Goal: Task Accomplishment & Management: Use online tool/utility

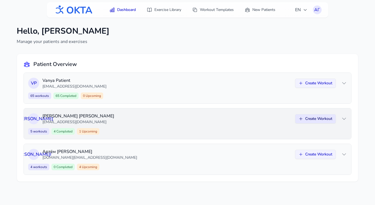
click at [310, 121] on button "Create Workout" at bounding box center [315, 118] width 41 height 9
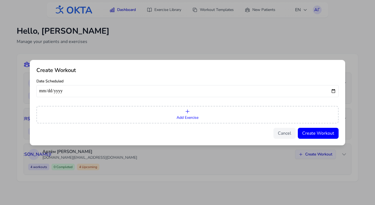
click at [207, 115] on button "Add Exercise" at bounding box center [187, 115] width 302 height 18
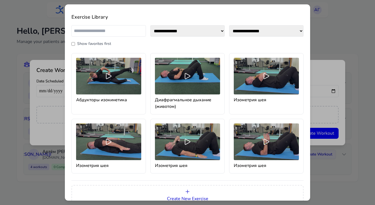
click at [108, 31] on input "text" at bounding box center [108, 30] width 74 height 11
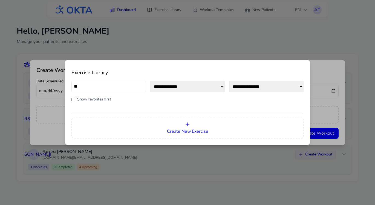
type input "*"
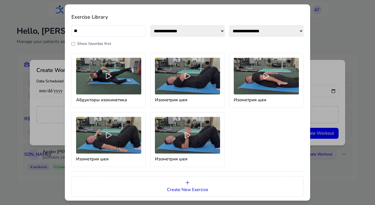
type input "*"
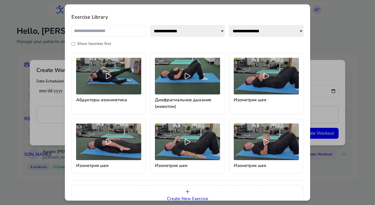
click at [85, 45] on label "Show favorites first" at bounding box center [94, 43] width 34 height 5
click at [81, 44] on label "Show favorites first" at bounding box center [94, 43] width 34 height 5
click at [349, 39] on div "**********" at bounding box center [187, 102] width 375 height 205
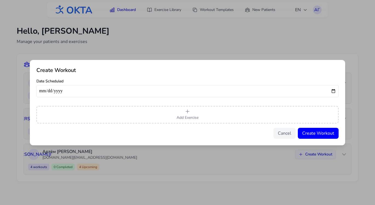
click at [133, 46] on div "Create Workout Date Scheduled Add Exercise Cancel Create Workout" at bounding box center [187, 102] width 375 height 205
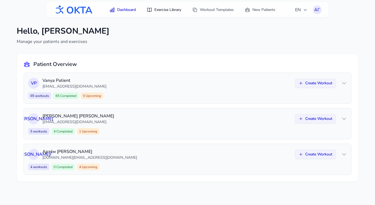
click at [171, 7] on link "Exercise Library" at bounding box center [163, 10] width 41 height 10
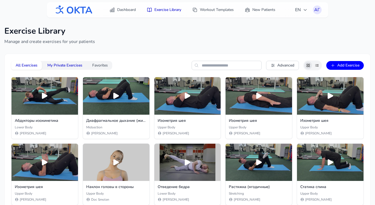
click at [62, 66] on button "My Private Exercises" at bounding box center [65, 65] width 44 height 9
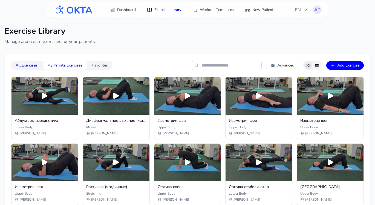
click at [30, 64] on button "All Exercises" at bounding box center [26, 65] width 31 height 9
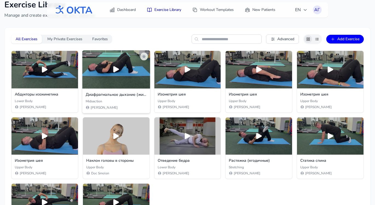
scroll to position [28, 0]
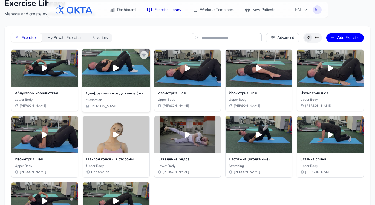
click at [113, 100] on div "Midsection" at bounding box center [116, 100] width 61 height 4
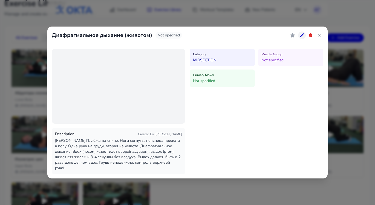
click at [303, 37] on icon at bounding box center [301, 35] width 4 height 4
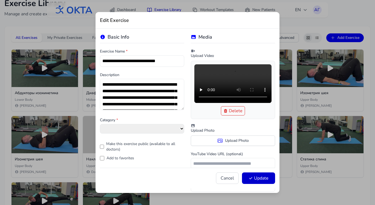
select select "**********"
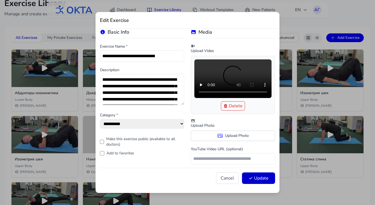
scroll to position [0, 0]
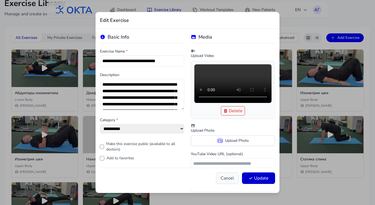
click at [224, 178] on button "Cancel" at bounding box center [227, 178] width 23 height 11
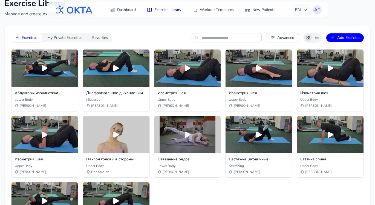
click at [302, 11] on span "EN" at bounding box center [301, 10] width 12 height 7
click at [282, 33] on button "Русский" at bounding box center [284, 33] width 53 height 10
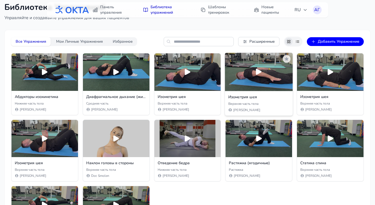
scroll to position [25, 0]
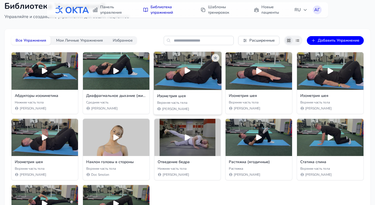
click at [195, 89] on div at bounding box center [187, 71] width 68 height 38
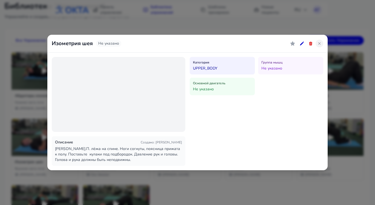
click at [319, 42] on icon at bounding box center [319, 43] width 4 height 4
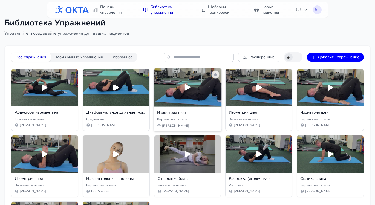
scroll to position [5, 0]
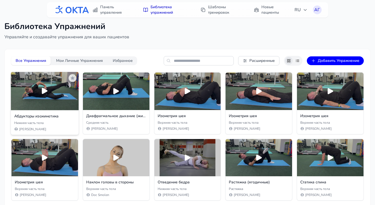
click at [38, 96] on div at bounding box center [45, 91] width 68 height 38
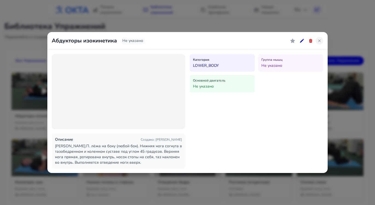
click at [318, 40] on icon at bounding box center [319, 41] width 4 height 4
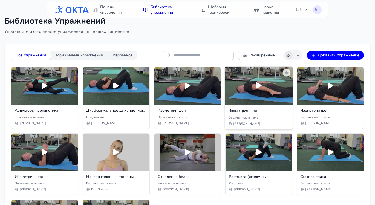
scroll to position [11, 0]
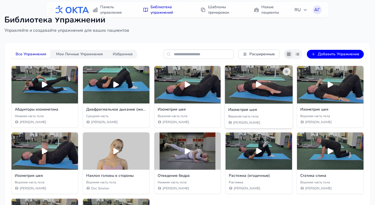
click at [258, 82] on icon at bounding box center [259, 84] width 6 height 6
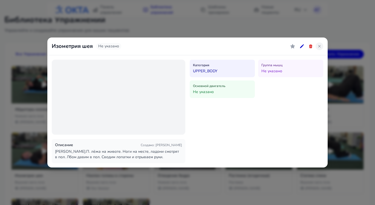
click at [318, 47] on icon at bounding box center [319, 46] width 4 height 4
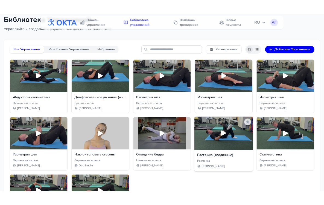
scroll to position [0, 0]
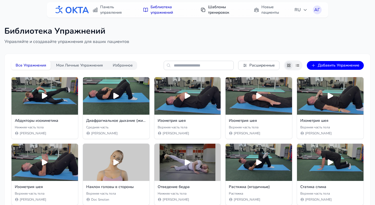
click at [217, 9] on link "Шаблоны тренировок" at bounding box center [221, 9] width 49 height 15
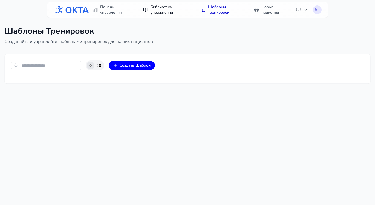
click at [162, 14] on link "Библиотека упражнений" at bounding box center [165, 9] width 53 height 15
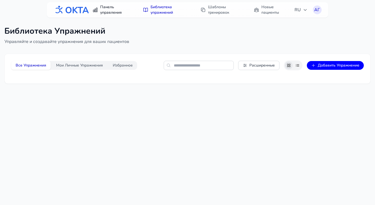
click at [104, 11] on link "Панель управления" at bounding box center [112, 9] width 46 height 15
